Goal: Communication & Community: Answer question/provide support

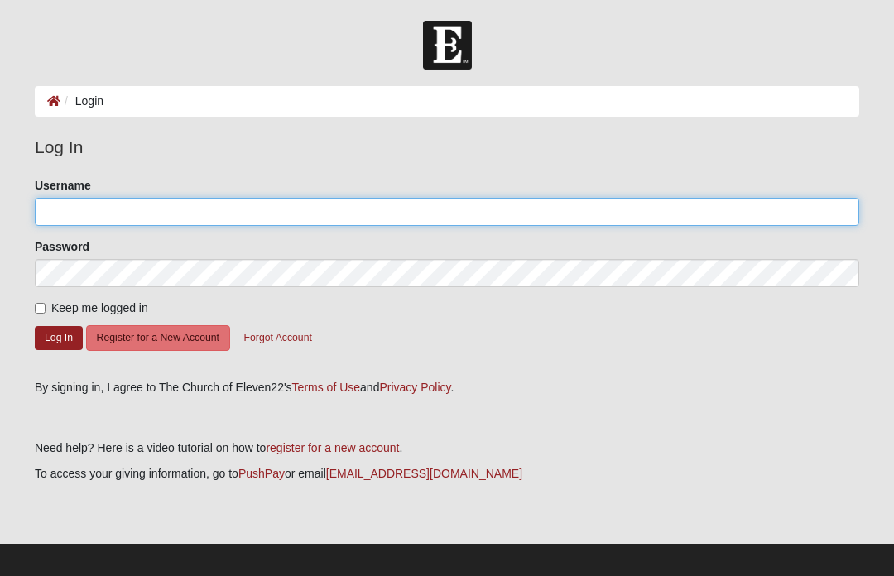
click at [577, 224] on input "Username" at bounding box center [447, 212] width 825 height 28
type input "Hullingers"
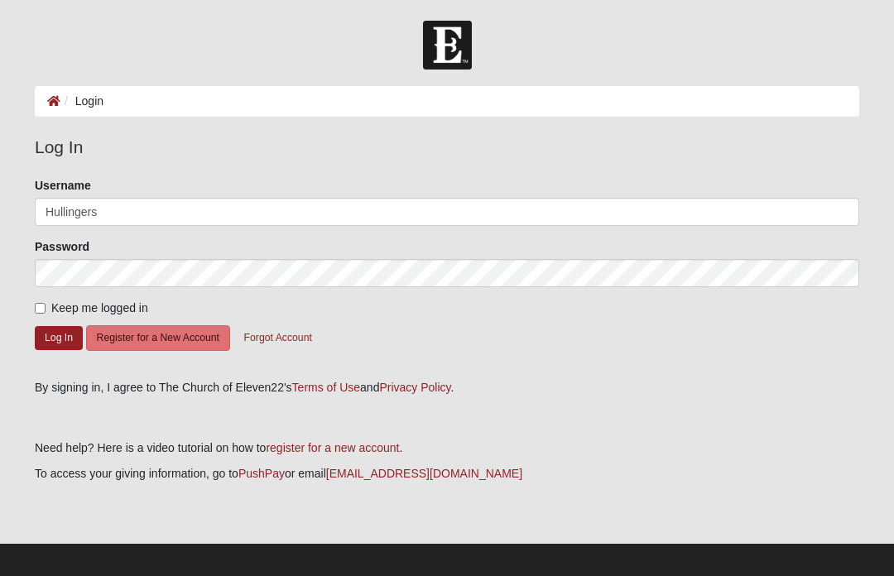
click at [59, 337] on button "Log In" at bounding box center [59, 338] width 48 height 24
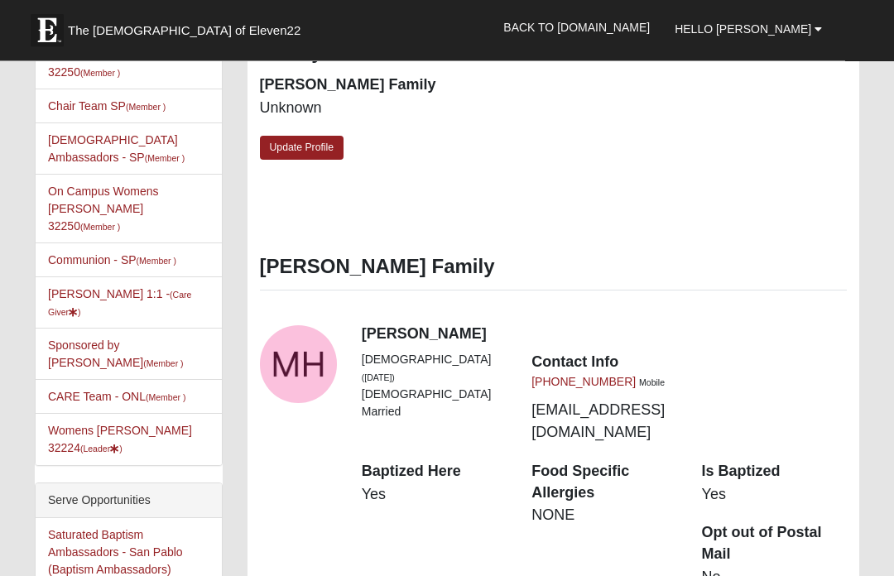
scroll to position [657, 0]
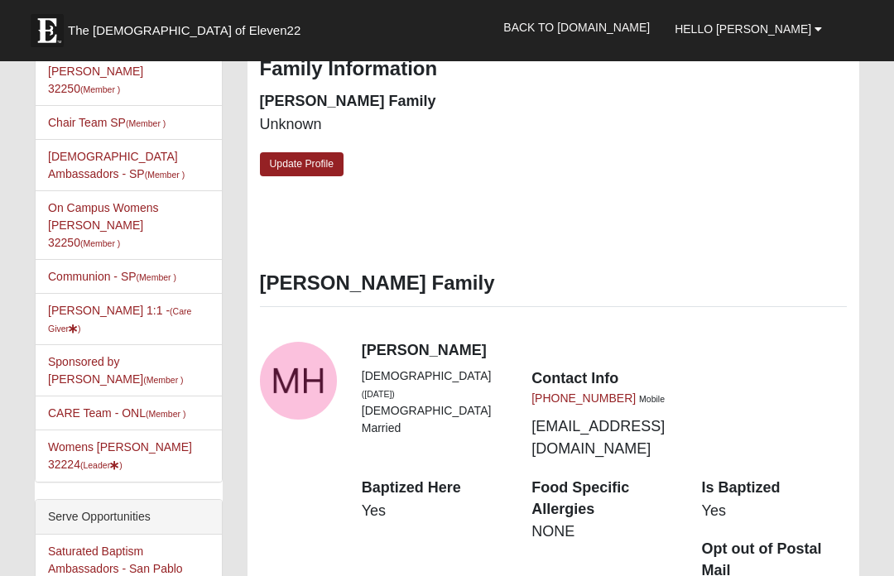
click at [158, 440] on link "Womens Hullinger 32224 (Leader )" at bounding box center [120, 455] width 144 height 31
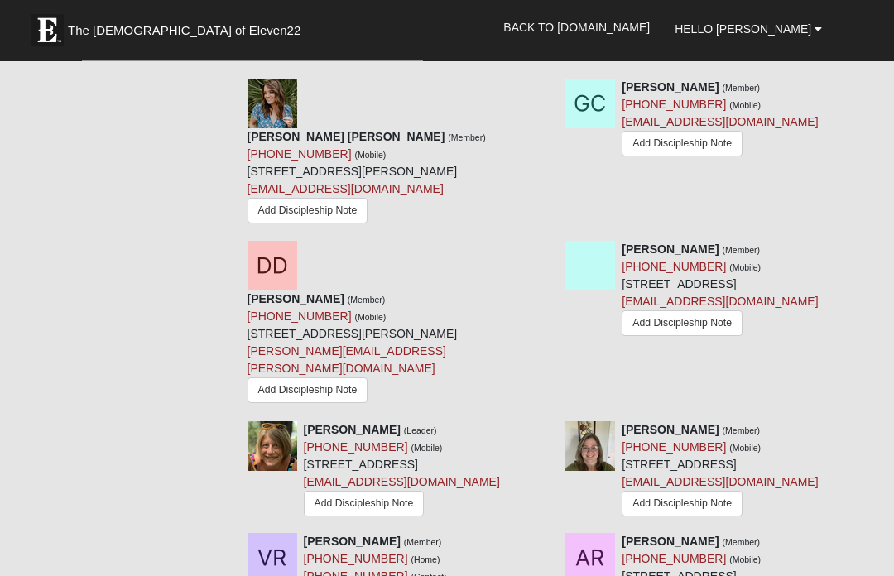
scroll to position [1023, 0]
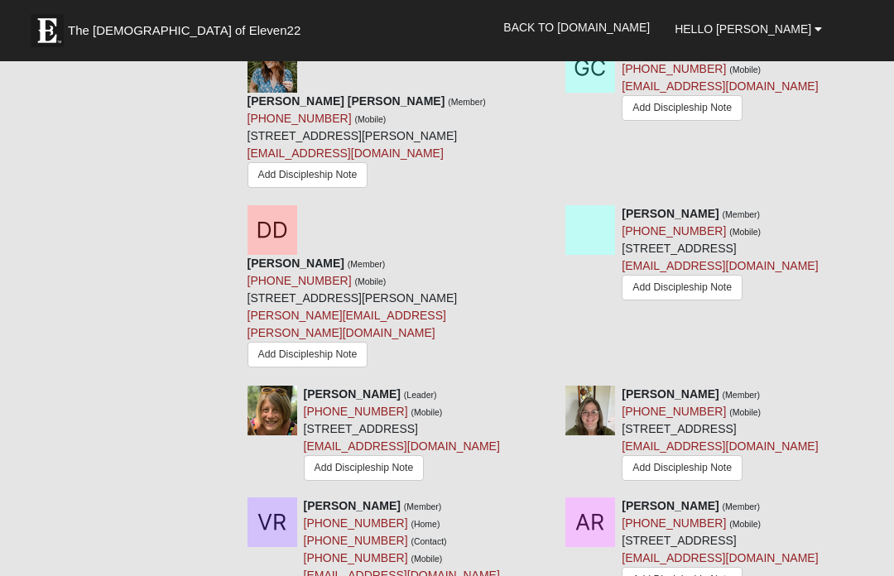
click at [867, 219] on link at bounding box center [866, 213] width 12 height 13
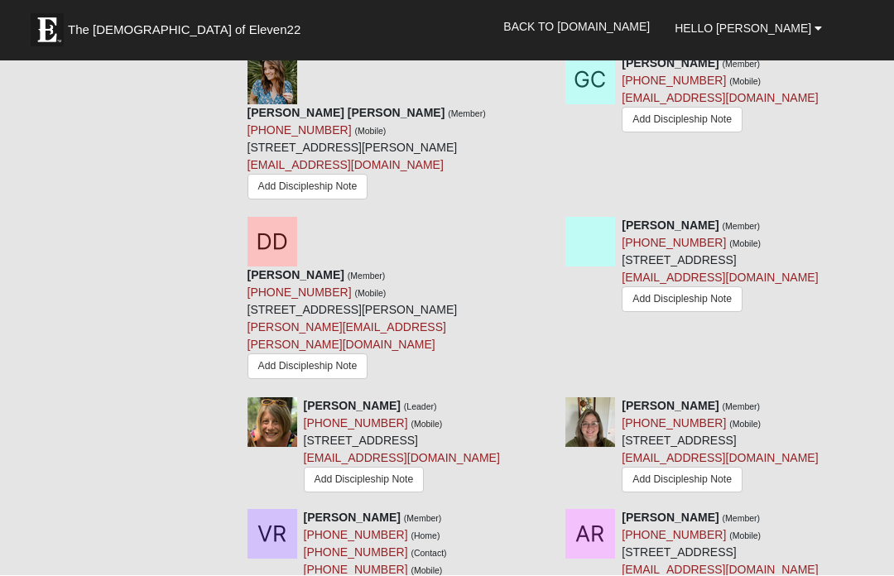
scroll to position [1011, 0]
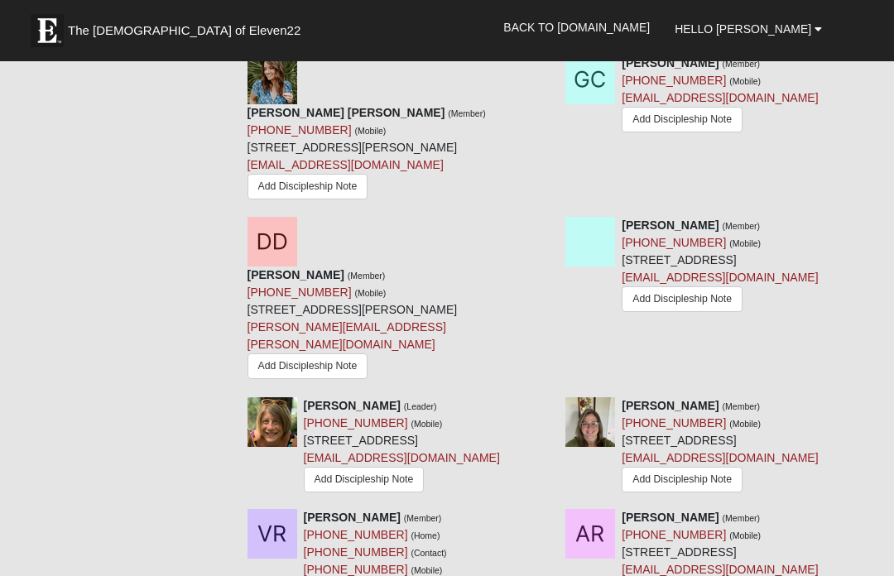
click at [660, 312] on link "Add Discipleship Note" at bounding box center [682, 299] width 121 height 26
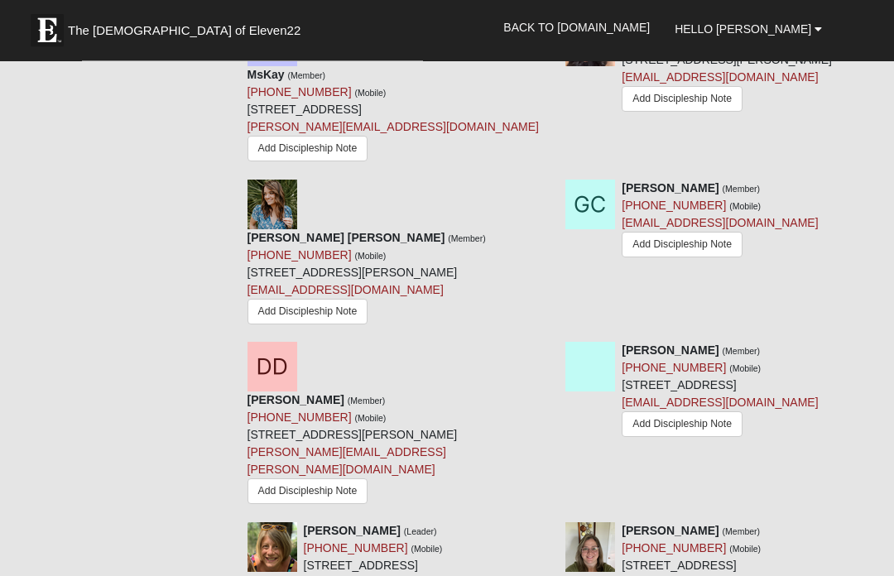
scroll to position [883, 0]
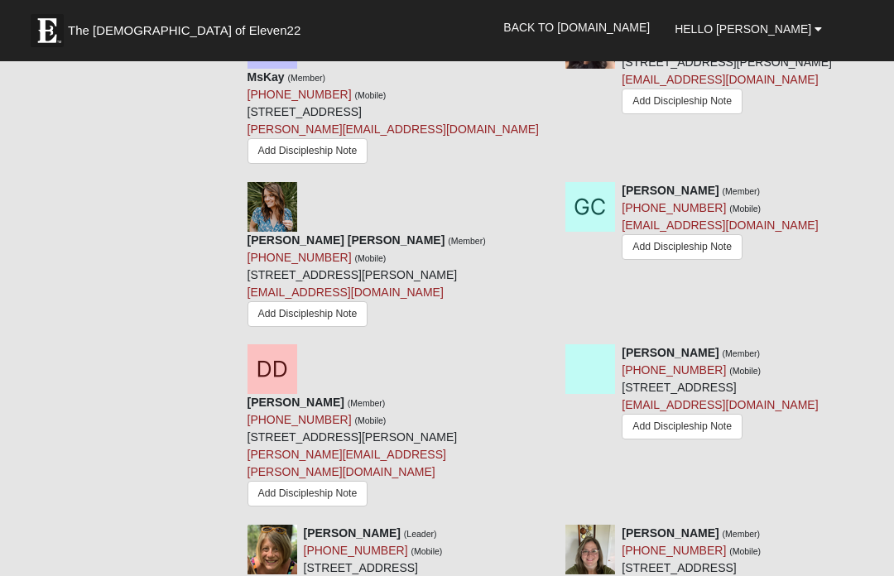
click at [869, 357] on icon at bounding box center [866, 353] width 12 height 12
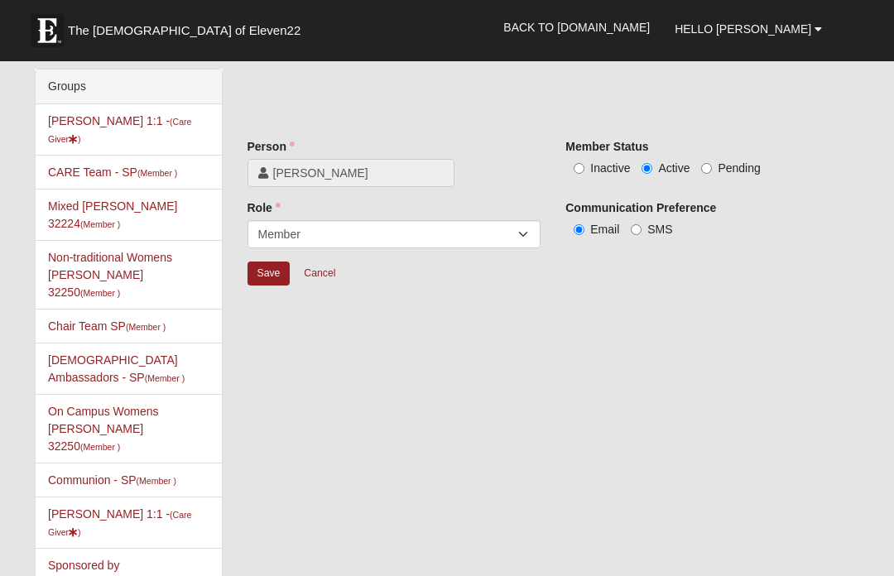
click at [574, 171] on input "Inactive" at bounding box center [579, 168] width 11 height 11
radio input "true"
click at [277, 265] on input "Save" at bounding box center [269, 274] width 43 height 24
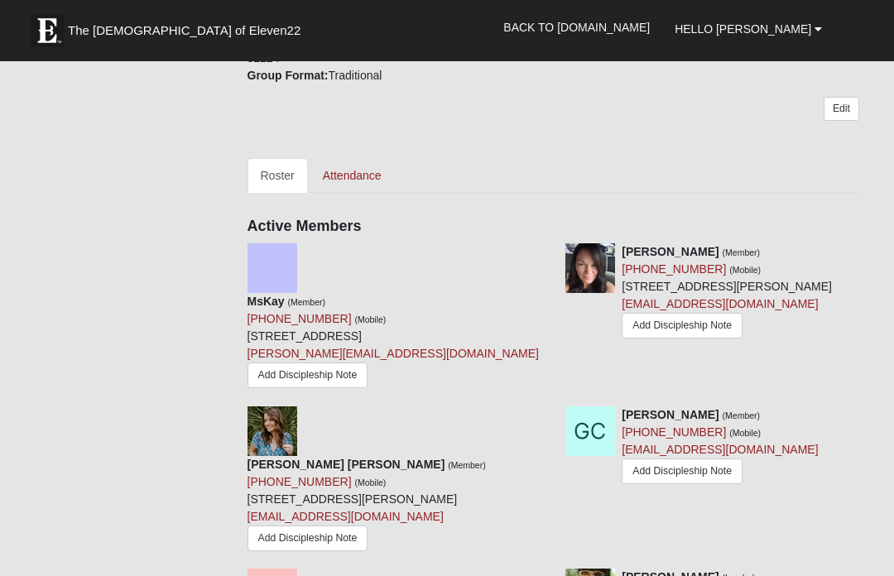
scroll to position [643, 0]
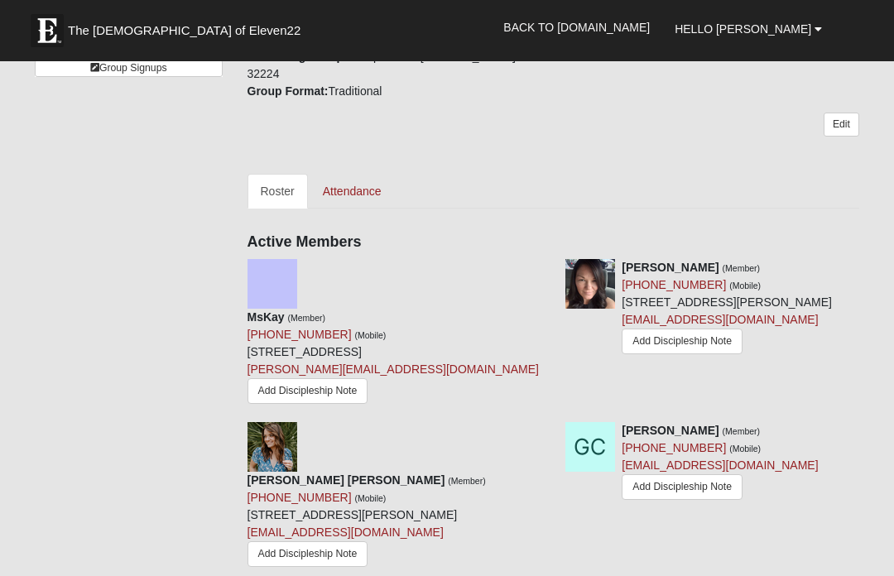
click at [351, 383] on link "Add Discipleship Note" at bounding box center [308, 391] width 121 height 26
click at [556, 239] on div "Your communication preference: Email SMS Womens Hullinger 32224 A time to grow …" at bounding box center [554, 315] width 613 height 1640
click at [551, 262] on icon at bounding box center [547, 268] width 12 height 12
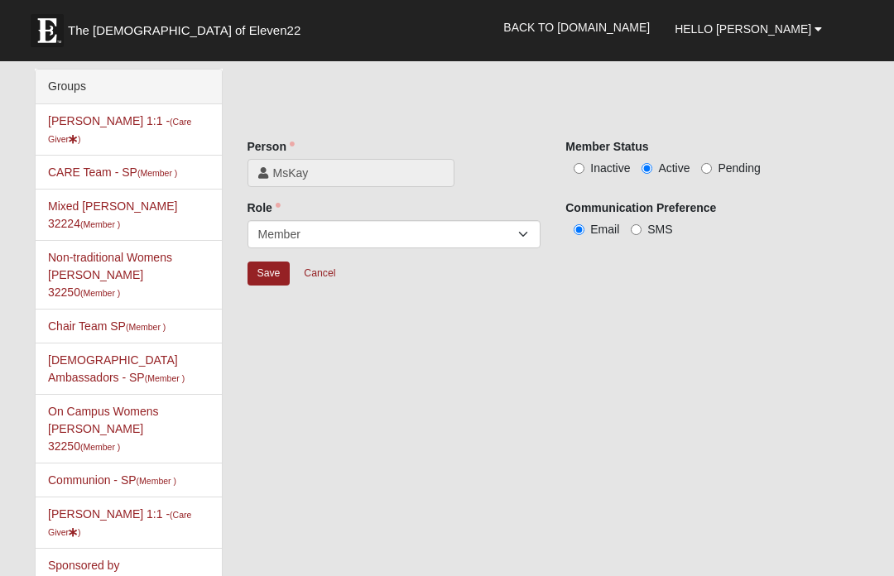
click at [578, 174] on input "Inactive" at bounding box center [579, 168] width 11 height 11
radio input "true"
click at [279, 276] on input "Save" at bounding box center [269, 274] width 43 height 24
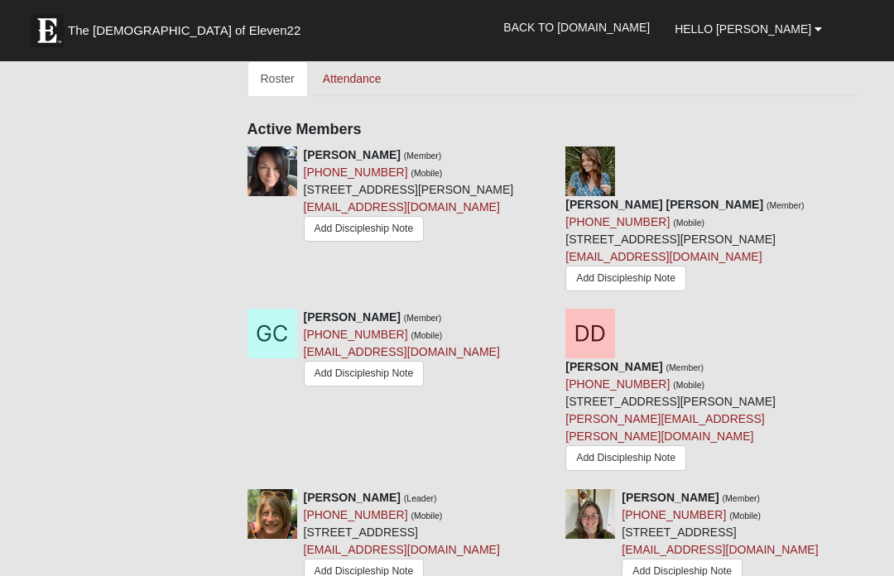
scroll to position [757, 0]
click at [672, 445] on link "Add Discipleship Note" at bounding box center [625, 458] width 121 height 26
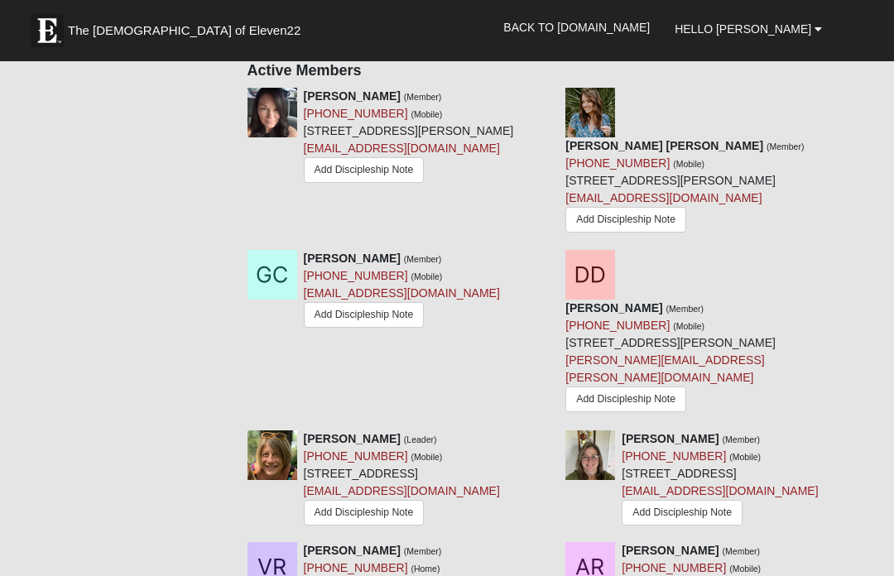
click at [862, 253] on icon at bounding box center [866, 259] width 12 height 12
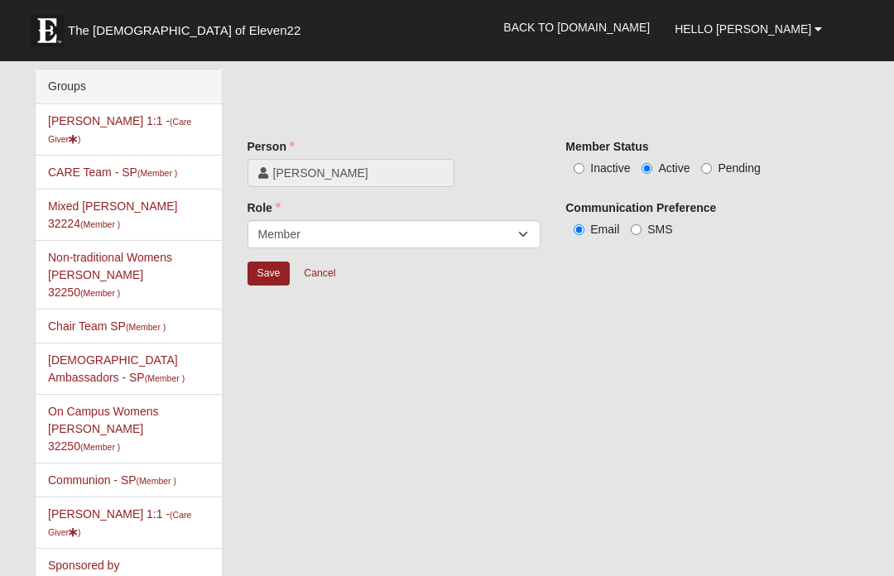
click at [570, 174] on label "Inactive" at bounding box center [597, 168] width 65 height 17
click at [574, 174] on input "Inactive" at bounding box center [579, 168] width 11 height 11
radio input "true"
click at [276, 275] on input "Save" at bounding box center [269, 274] width 43 height 24
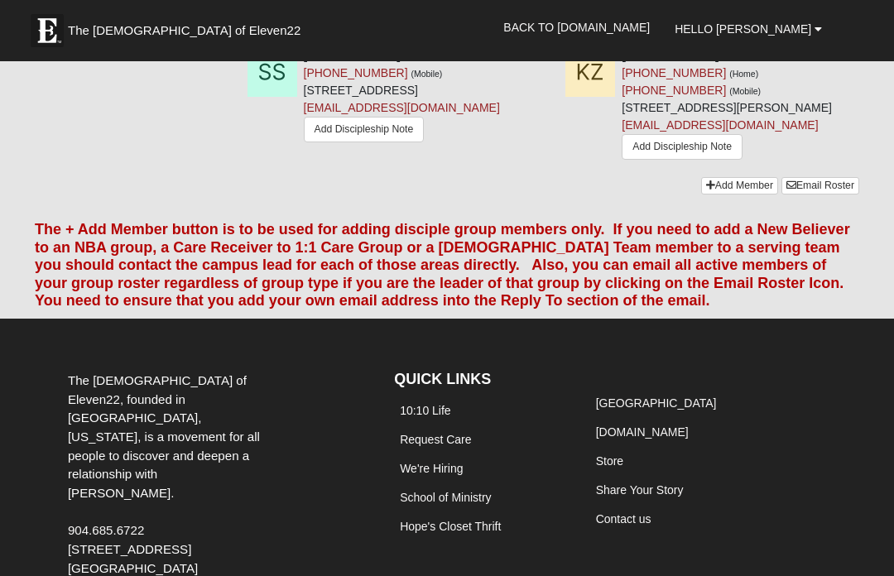
scroll to position [1342, 0]
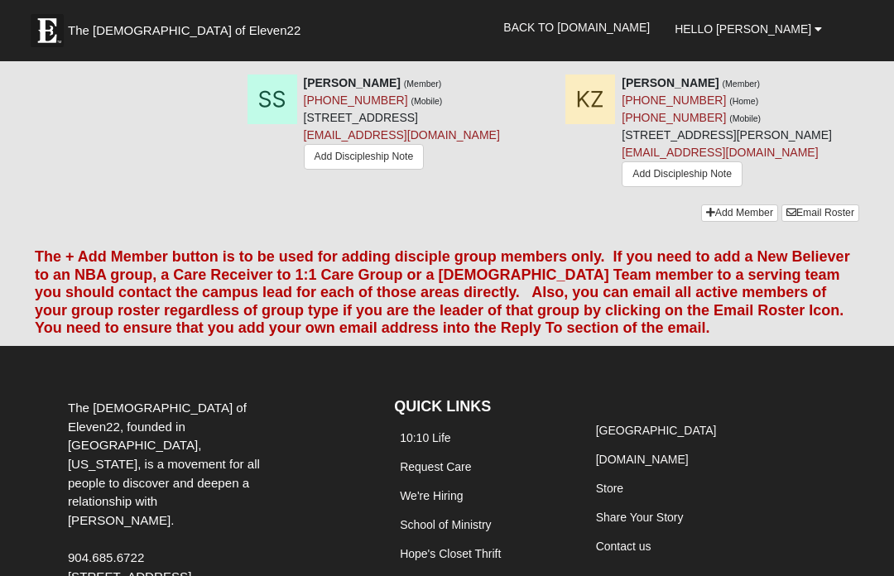
click at [719, 222] on link "Add Member" at bounding box center [739, 213] width 77 height 17
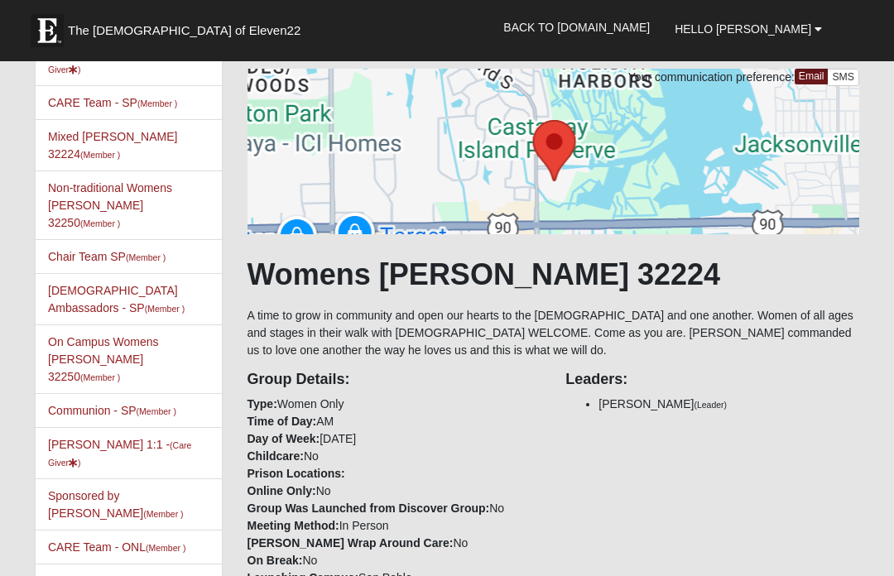
scroll to position [0, 0]
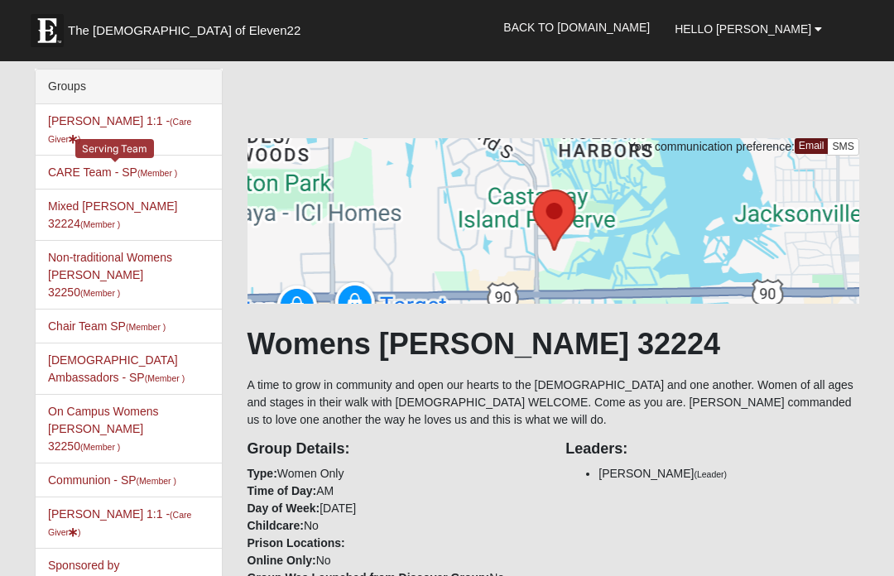
click at [84, 175] on link "CARE Team - SP (Member )" at bounding box center [112, 172] width 129 height 13
click at [99, 152] on li "Alyssa Hullinger 1:1 - (Care Giver )" at bounding box center [129, 129] width 186 height 51
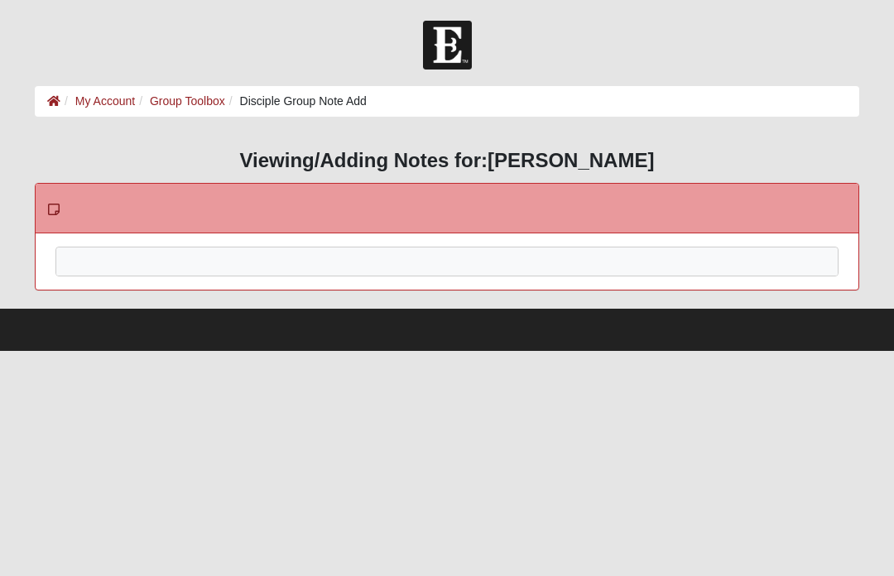
click at [526, 259] on div at bounding box center [447, 284] width 782 height 73
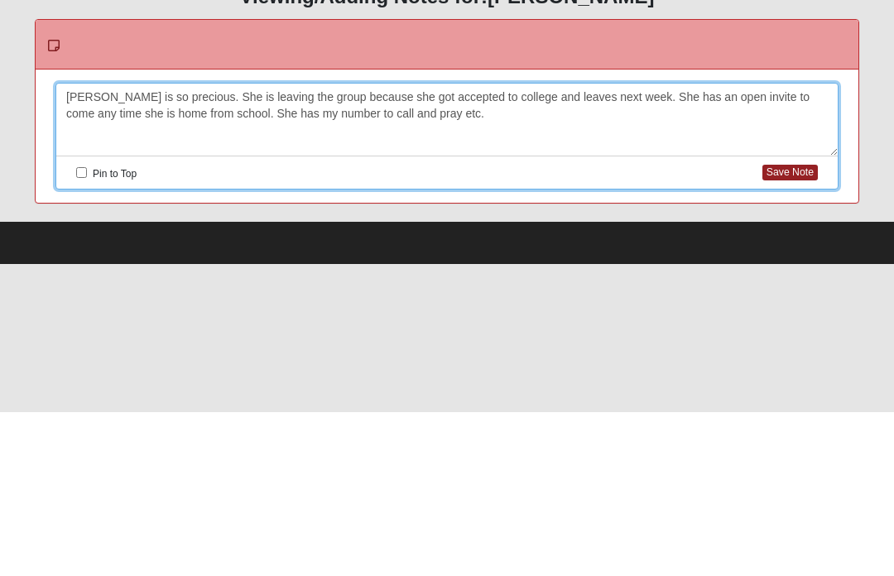
click at [797, 329] on button "Save Note" at bounding box center [790, 337] width 55 height 16
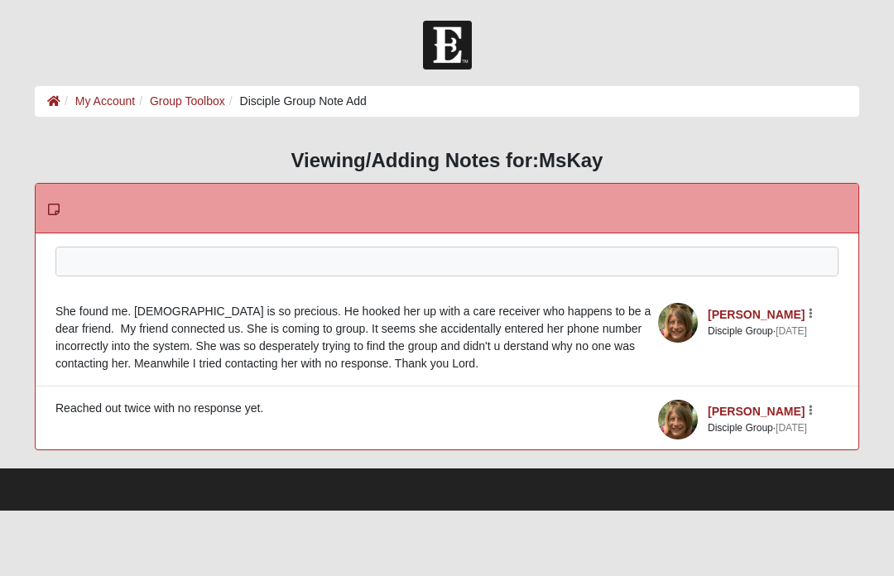
click at [344, 262] on div at bounding box center [447, 284] width 782 height 73
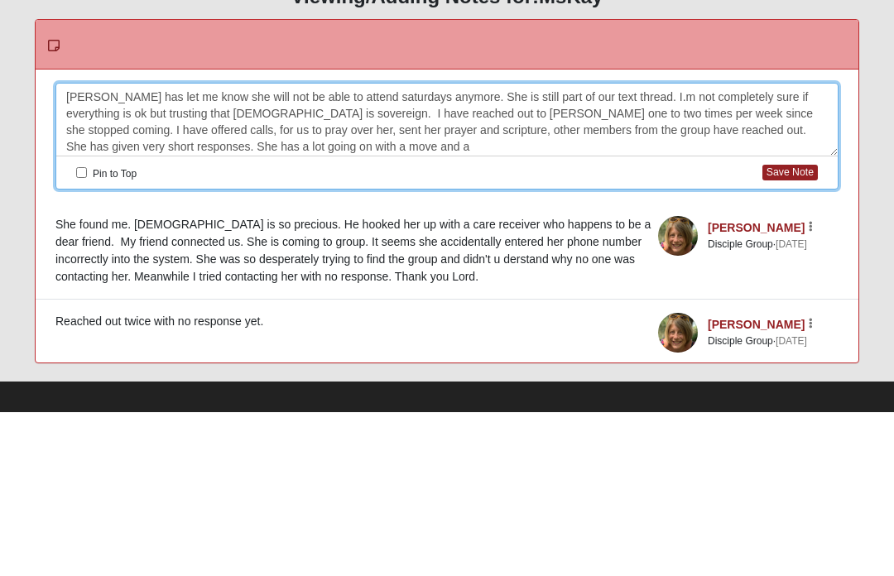
click at [86, 248] on div "Kellie has let me know she will not be able to attend saturdays anymore. She is…" at bounding box center [447, 284] width 782 height 73
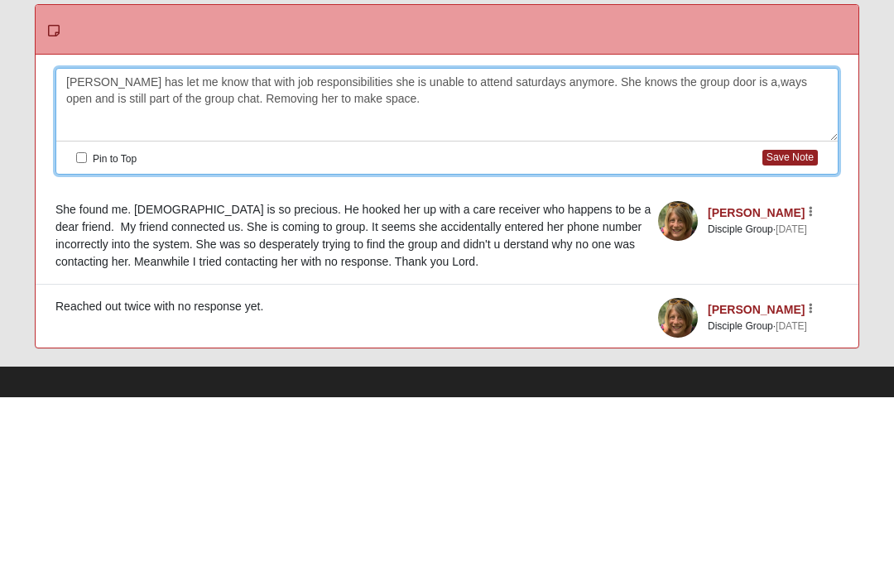
click at [786, 329] on button "Save Note" at bounding box center [790, 337] width 55 height 16
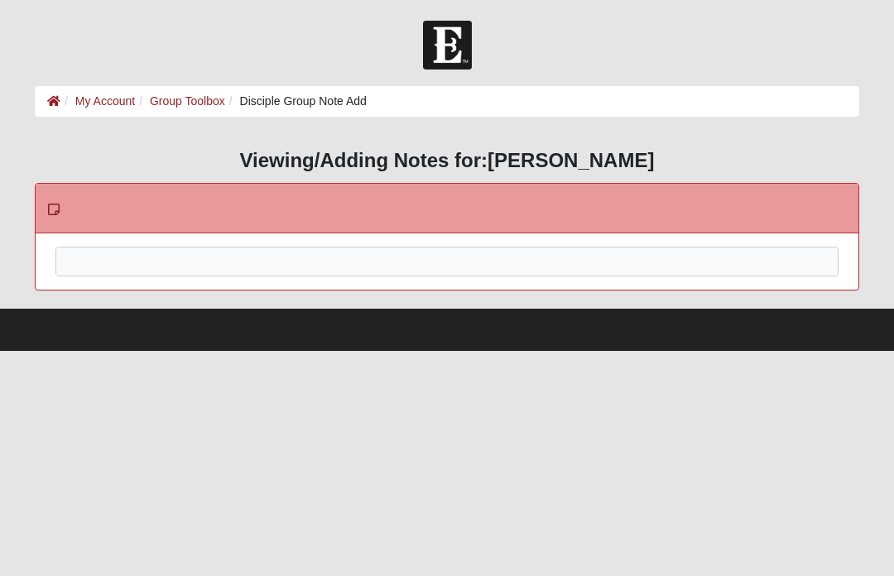
click at [91, 261] on div at bounding box center [447, 284] width 782 height 73
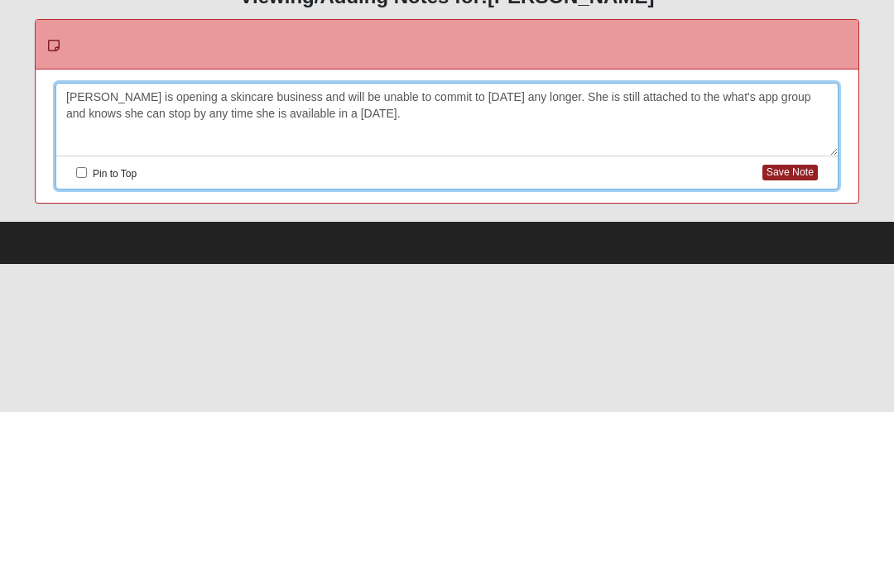
click at [802, 329] on button "Save Note" at bounding box center [790, 337] width 55 height 16
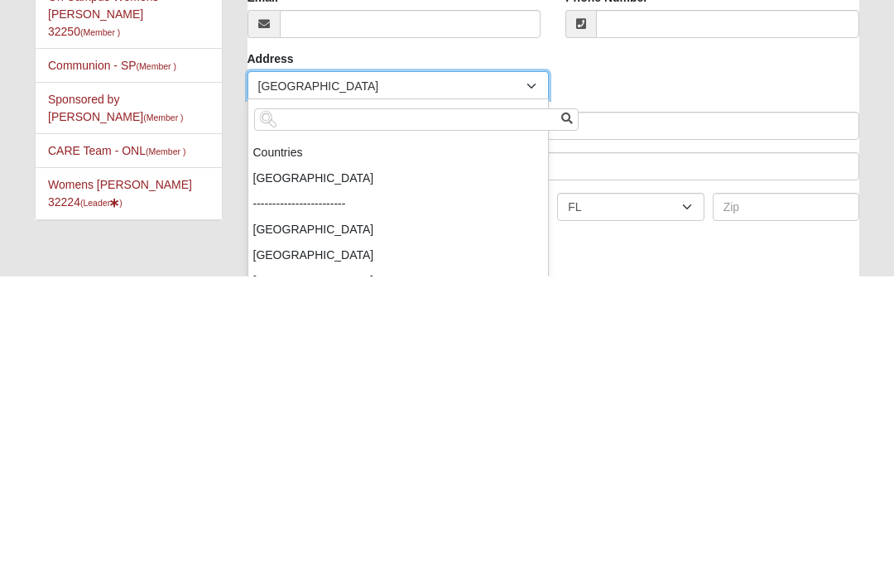
click at [441, 408] on input "search" at bounding box center [416, 419] width 325 height 22
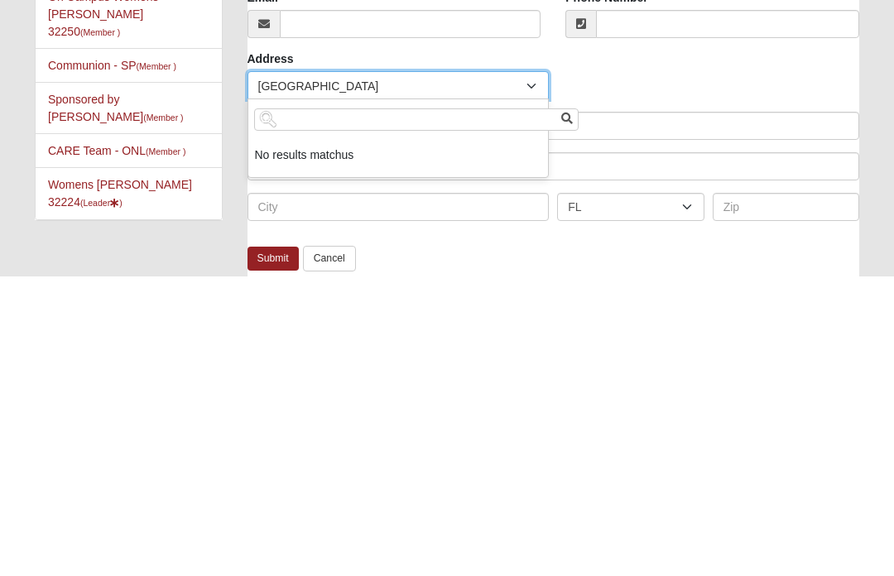
type input "u"
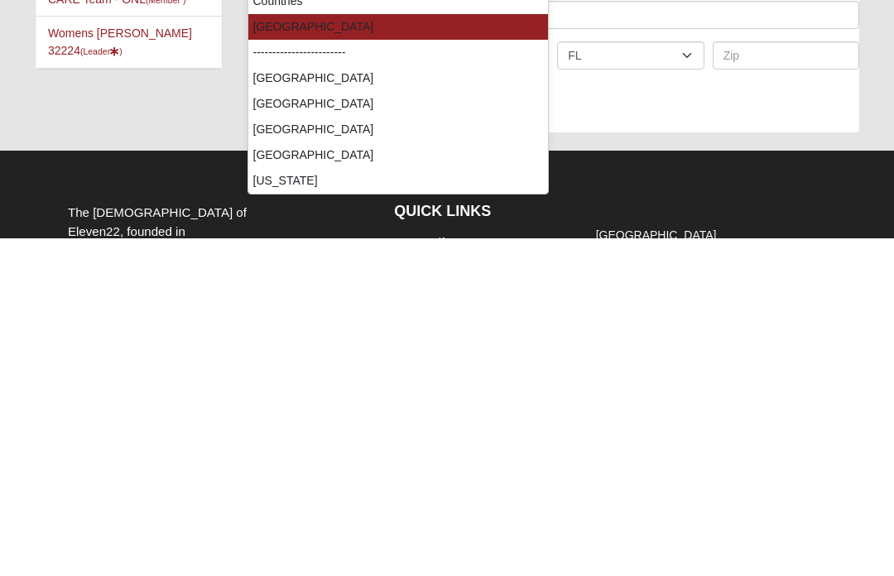
scroll to position [230, 0]
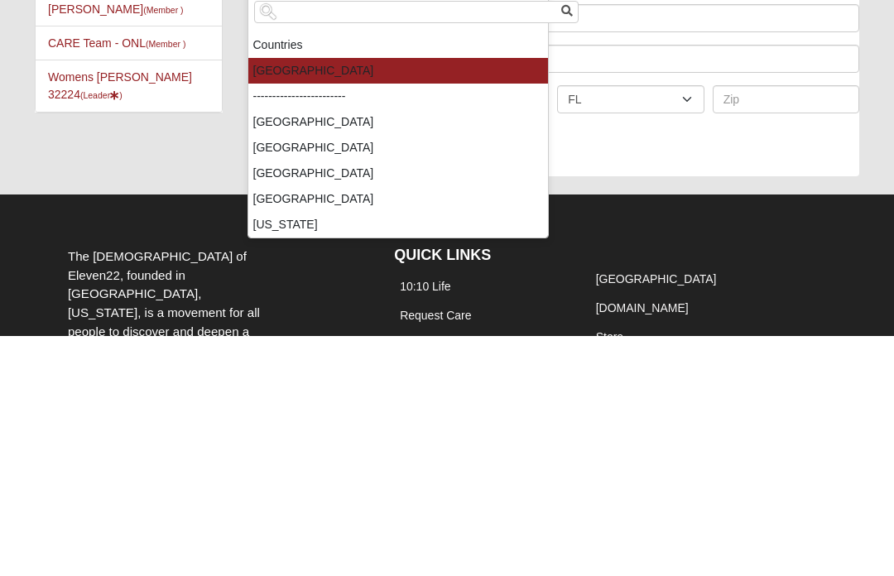
click at [143, 156] on div "Groups CARE Team - SP (Member ) Mixed [PERSON_NAME] 32224 (Member ) Non-traditi…" at bounding box center [446, 136] width 849 height 595
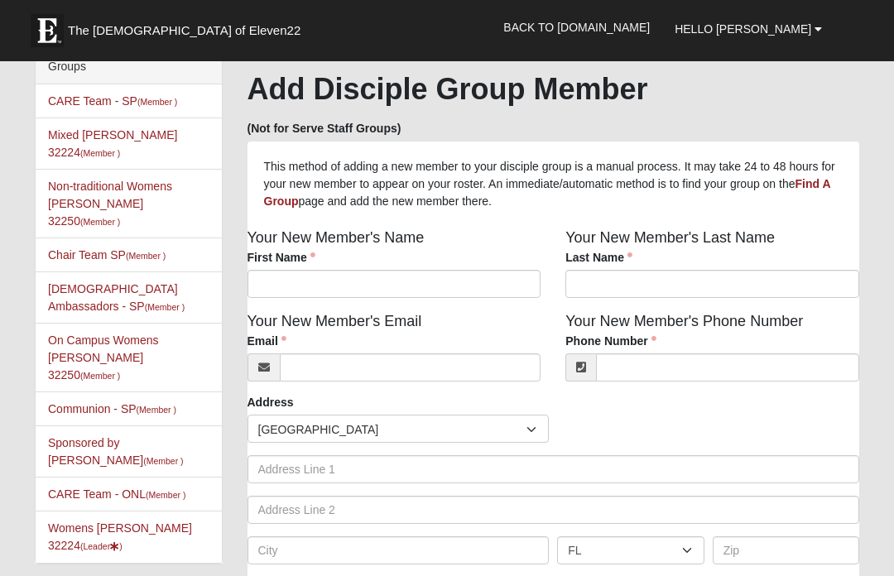
scroll to position [0, 0]
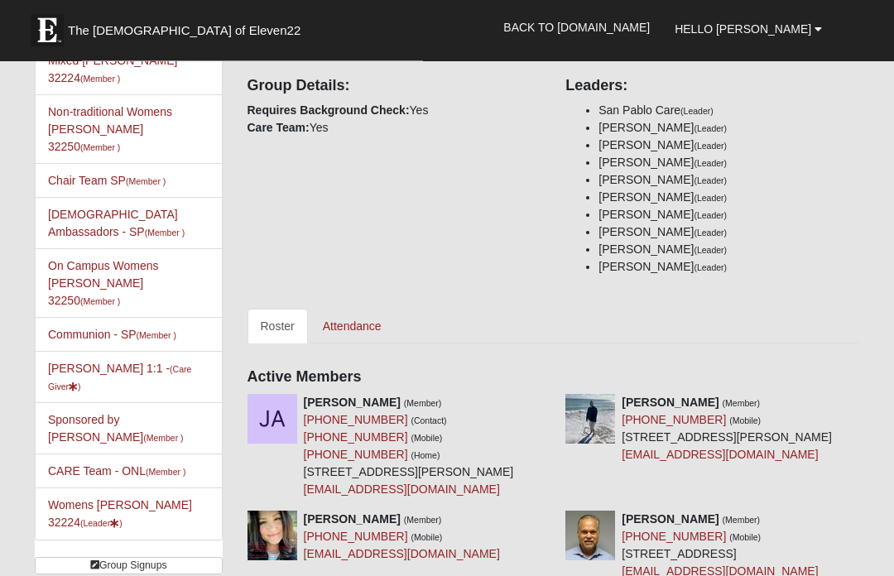
scroll to position [146, 0]
click at [345, 331] on link "Attendance" at bounding box center [352, 326] width 85 height 35
click at [348, 309] on link "Attendance" at bounding box center [352, 326] width 85 height 35
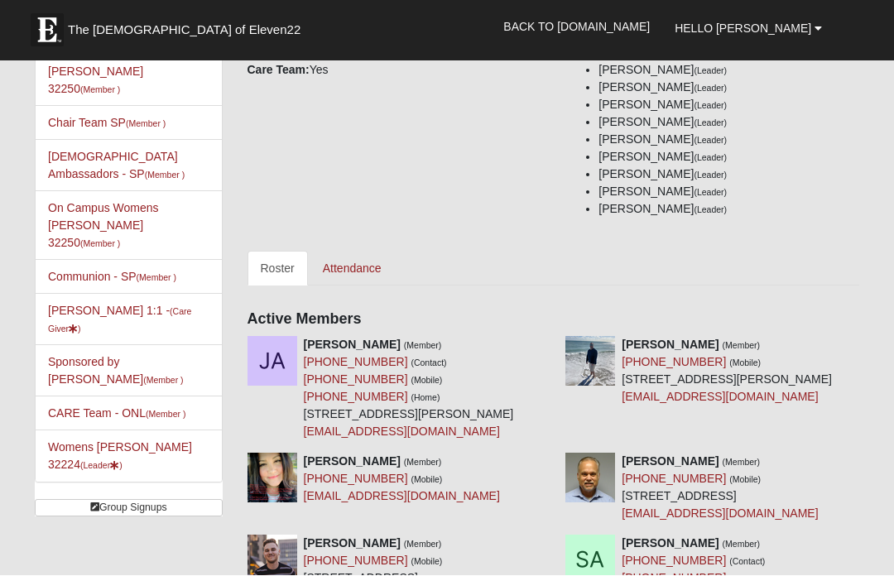
click at [272, 252] on link "Roster" at bounding box center [278, 269] width 60 height 35
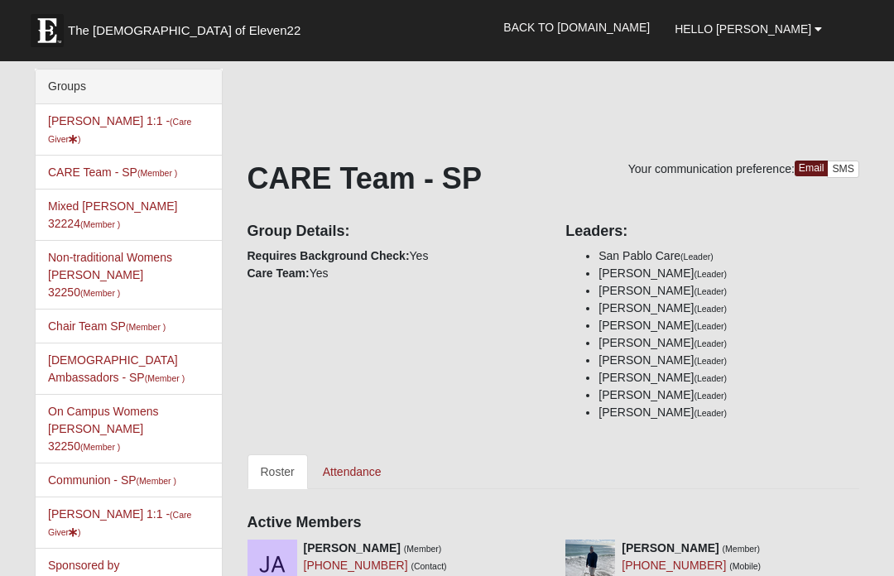
click at [84, 139] on li "Alyssa Hullinger 1:1 - (Care Giver )" at bounding box center [129, 129] width 186 height 51
click at [76, 126] on link "Alyssa Hullinger 1:1 - (Care Giver )" at bounding box center [119, 129] width 143 height 31
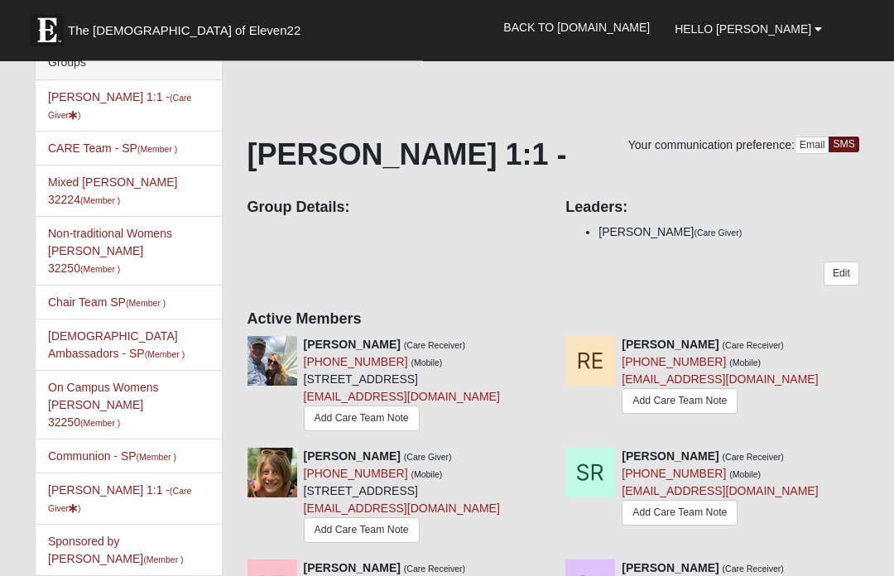
scroll to position [26, 0]
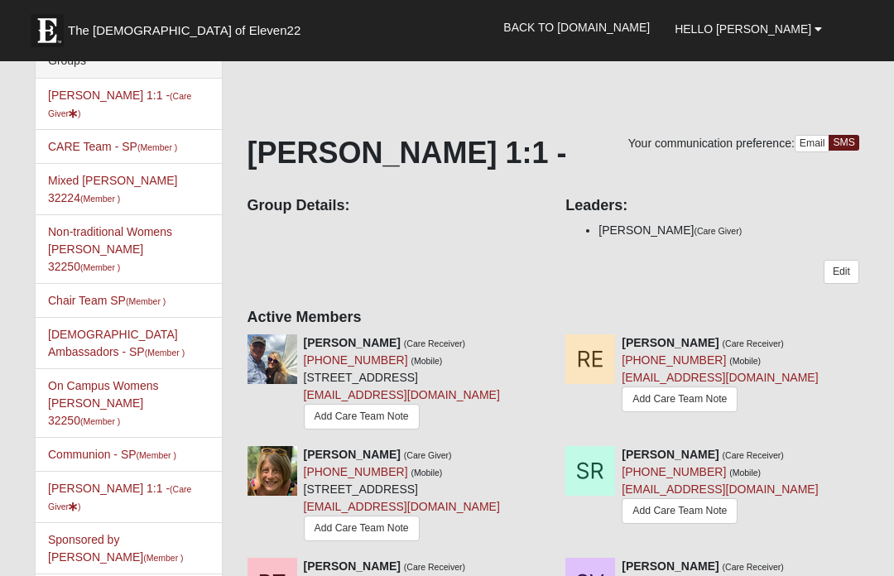
click at [724, 393] on link "Add Care Team Note" at bounding box center [680, 400] width 116 height 26
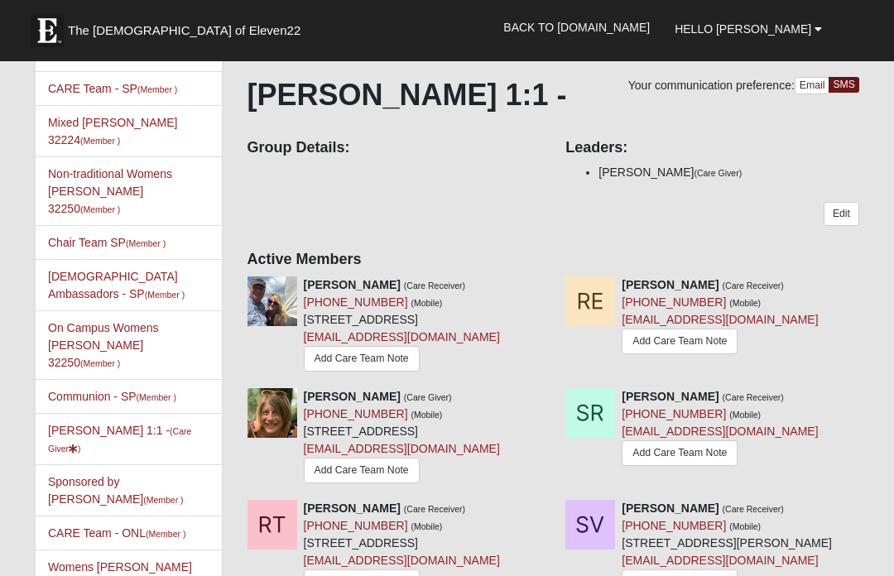
scroll to position [0, 0]
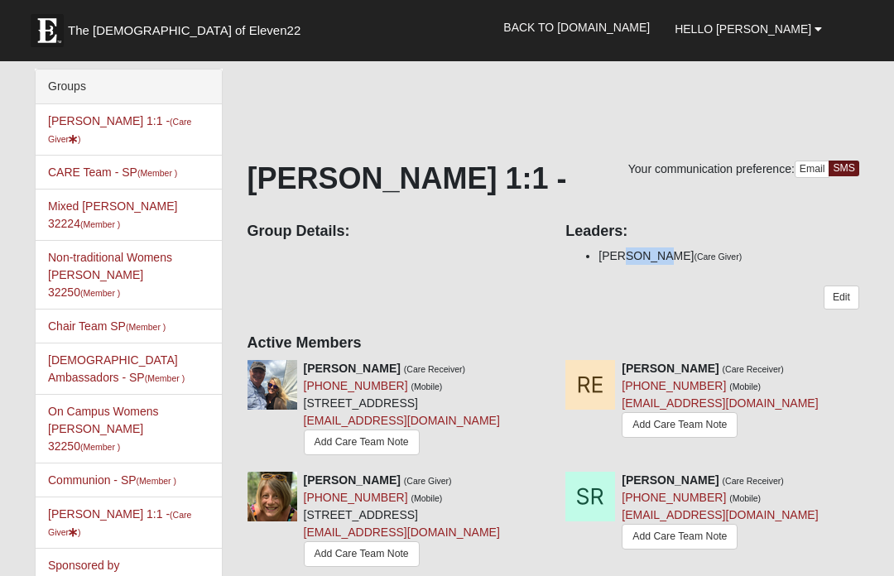
click at [648, 32] on link "Back to COE22.com" at bounding box center [576, 27] width 171 height 41
